Goal: Navigation & Orientation: Find specific page/section

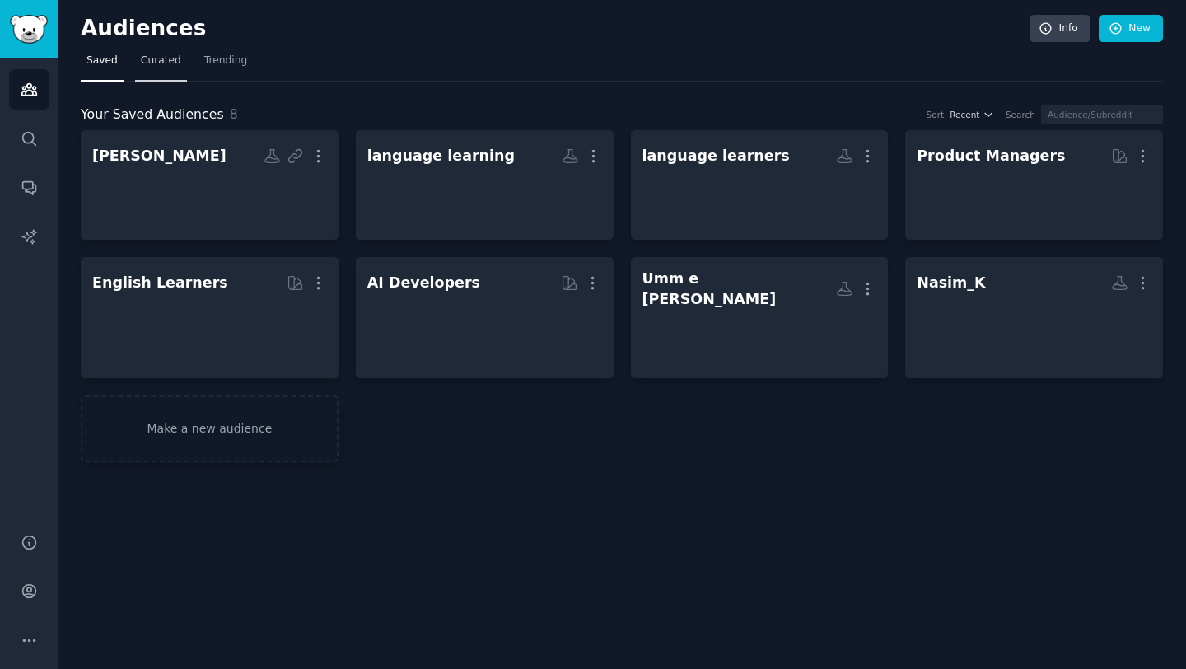
click at [165, 63] on span "Curated" at bounding box center [161, 61] width 40 height 15
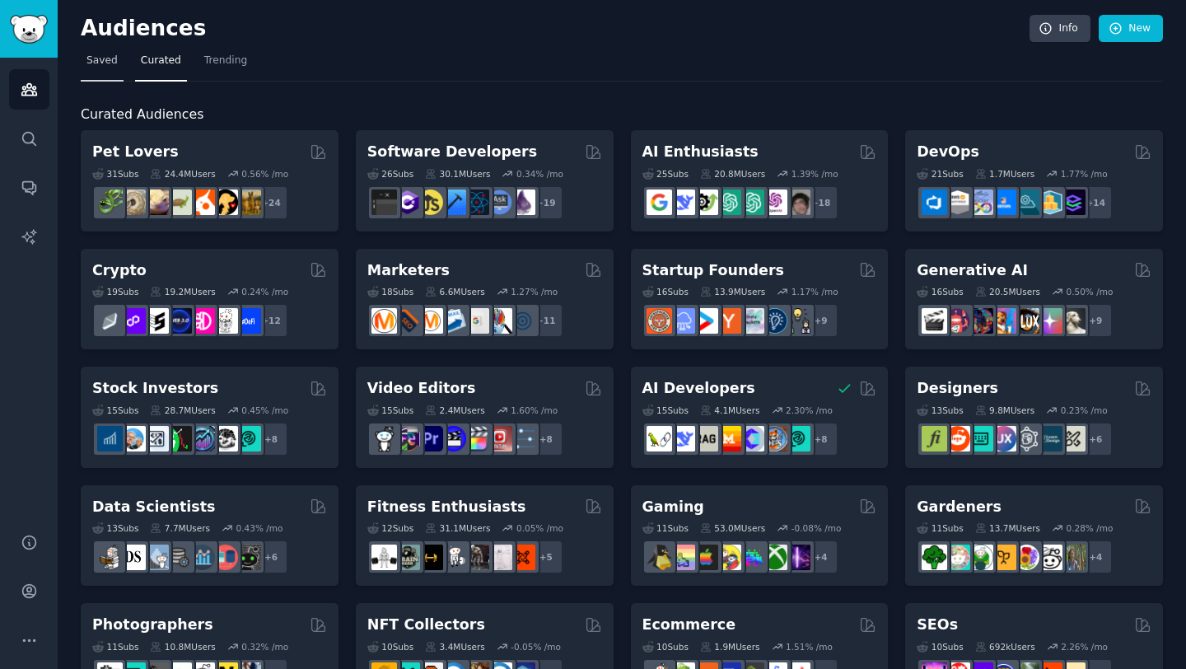
click at [115, 64] on span "Saved" at bounding box center [102, 61] width 31 height 15
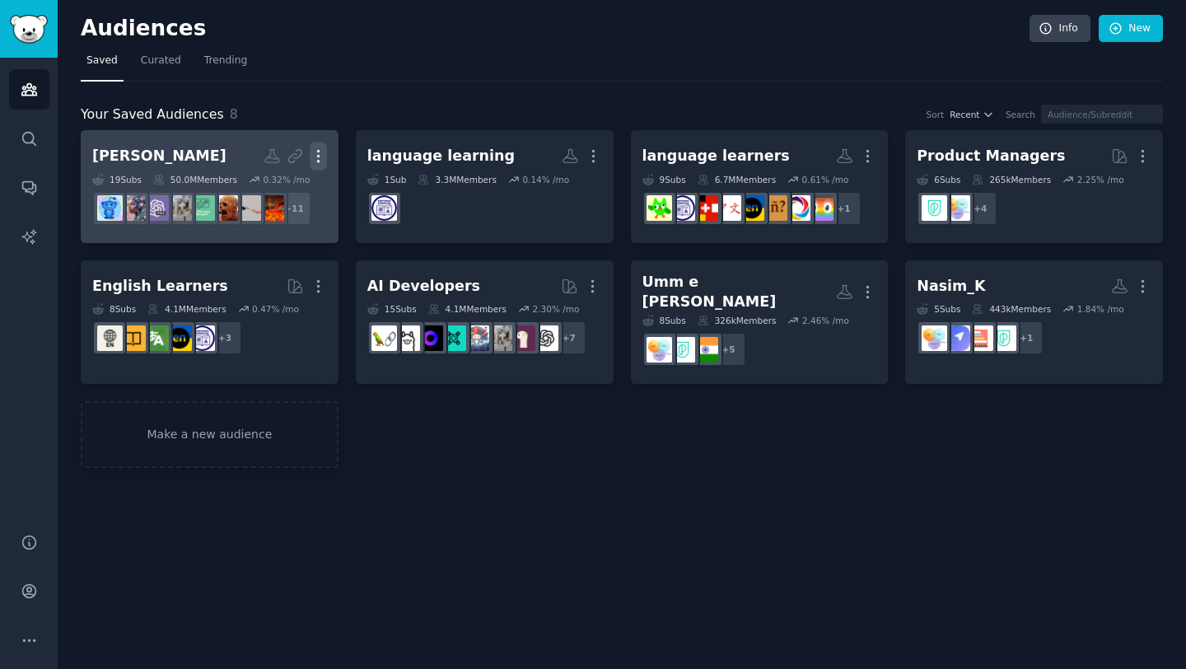
click at [312, 159] on icon "button" at bounding box center [318, 155] width 17 height 17
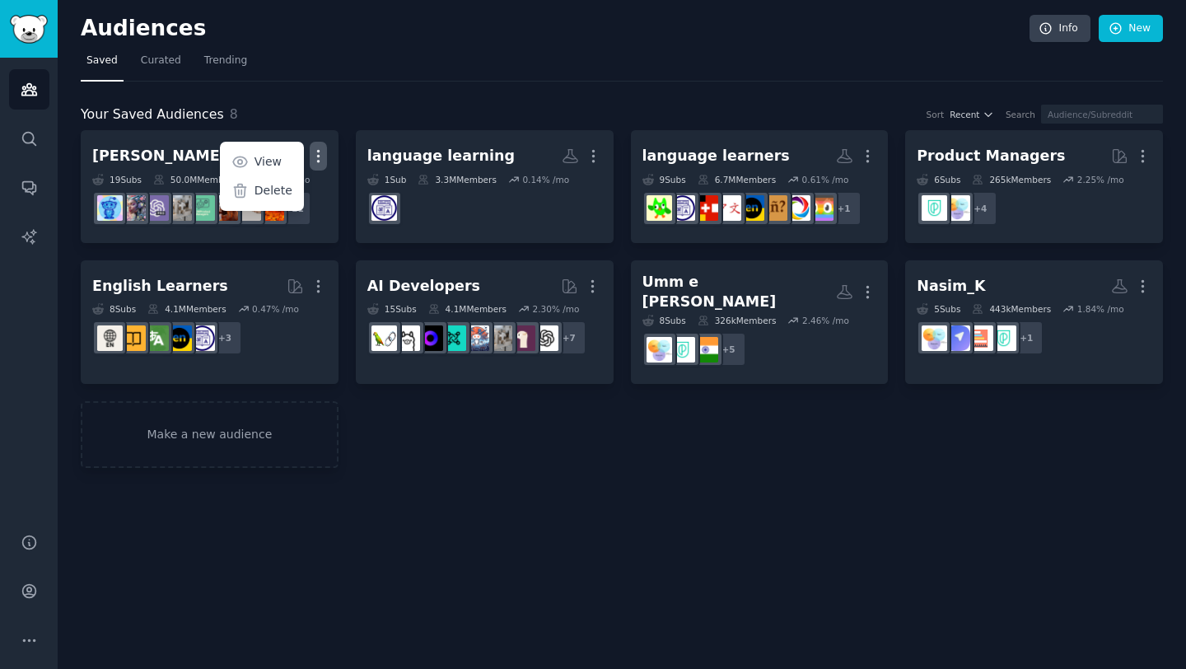
click at [402, 110] on div "Your Saved Audiences 8 Sort Recent Search" at bounding box center [622, 115] width 1083 height 21
